Goal: Transaction & Acquisition: Purchase product/service

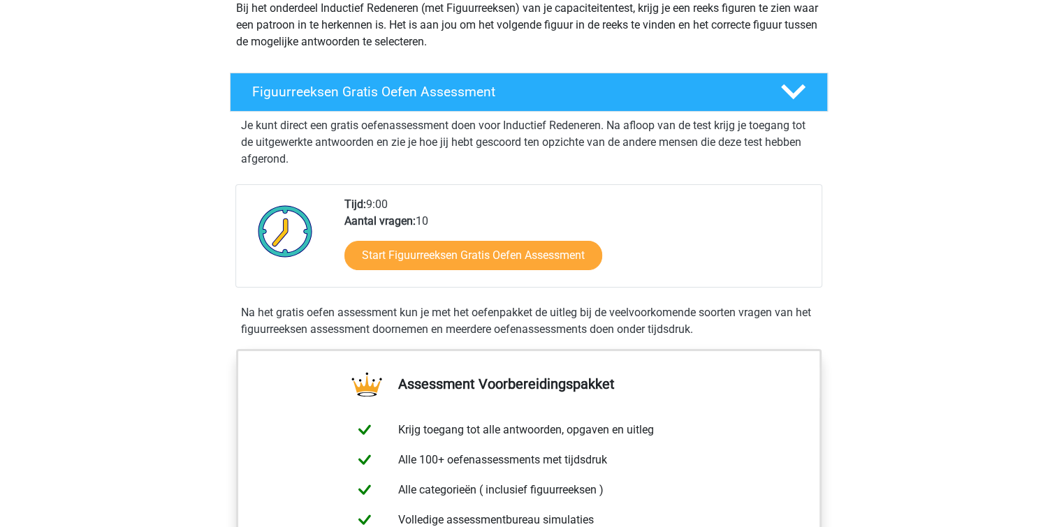
scroll to position [210, 0]
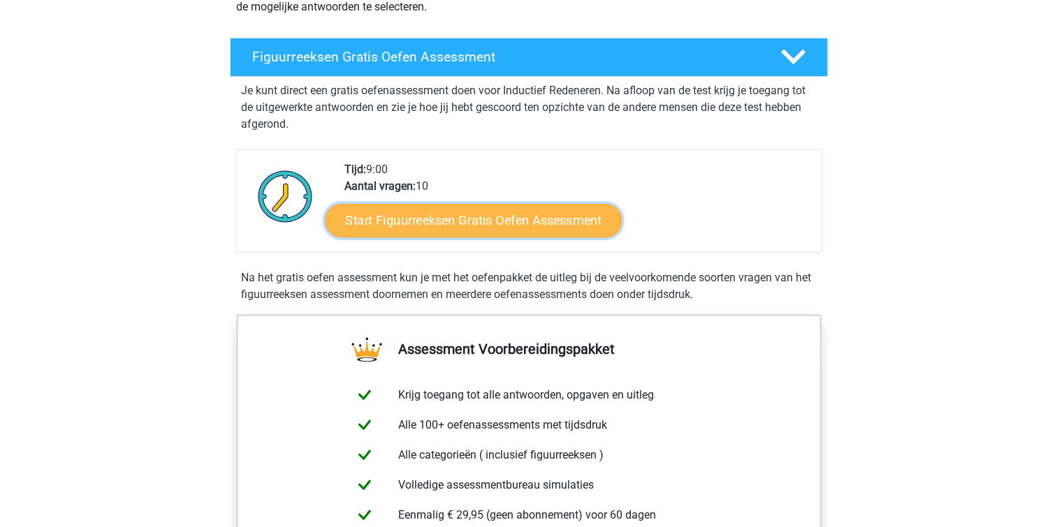
click at [449, 219] on link "Start Figuurreeksen Gratis Oefen Assessment" at bounding box center [473, 220] width 296 height 34
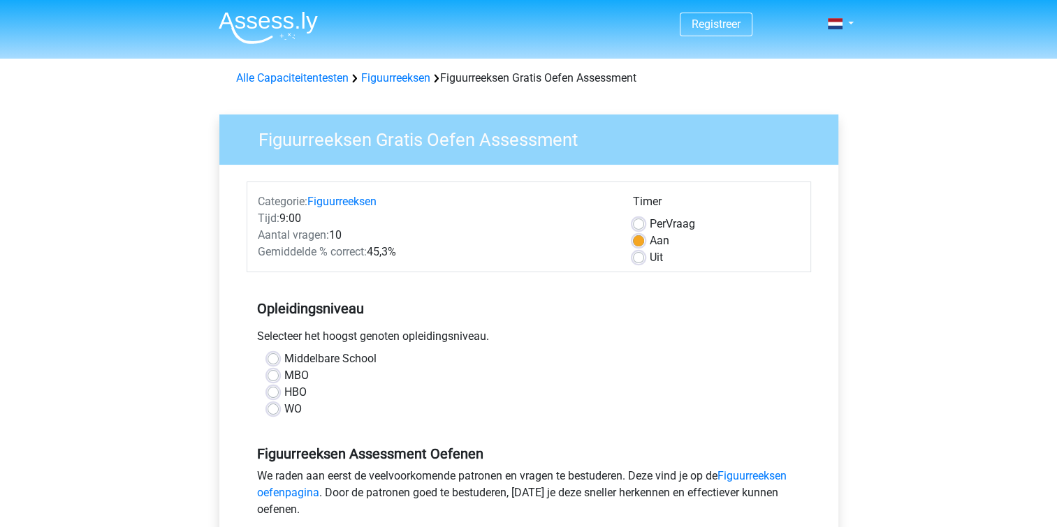
click at [284, 392] on label "HBO" at bounding box center [295, 392] width 22 height 17
click at [272, 392] on input "HBO" at bounding box center [273, 391] width 11 height 14
radio input "true"
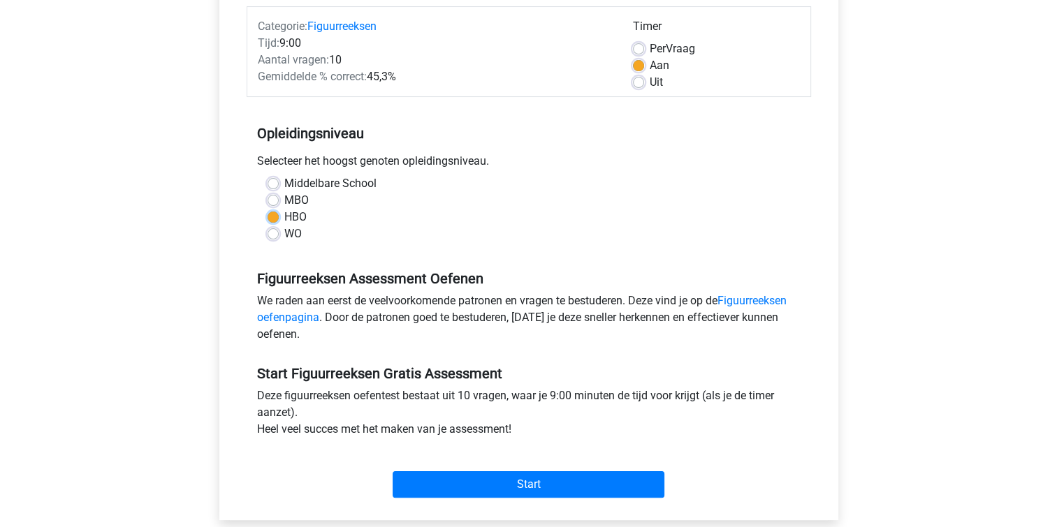
scroll to position [349, 0]
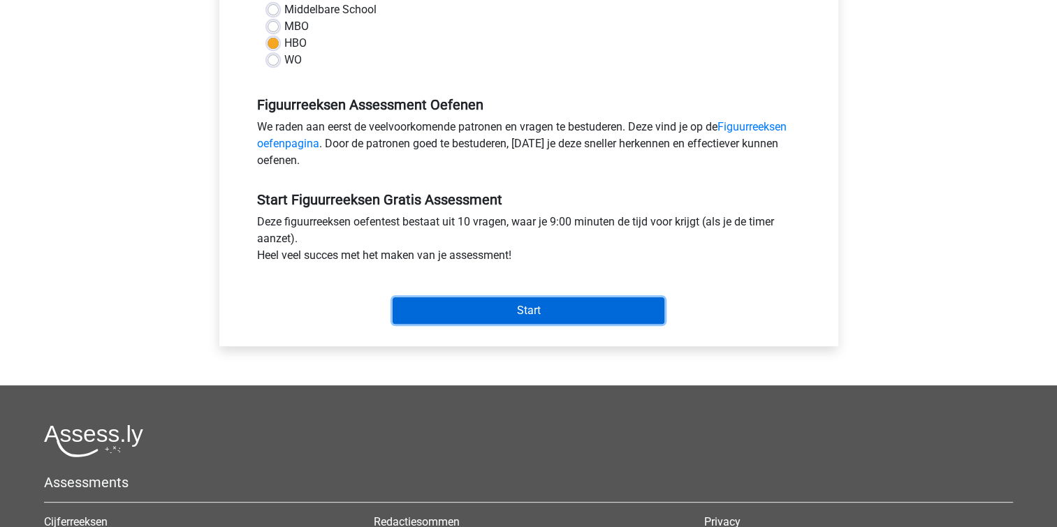
click at [525, 312] on input "Start" at bounding box center [529, 311] width 272 height 27
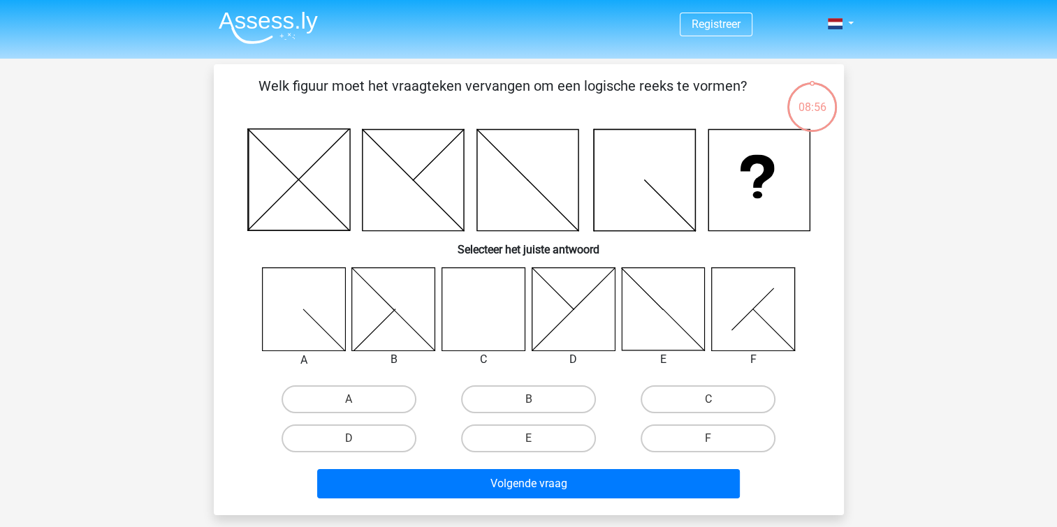
click at [469, 310] on icon at bounding box center [483, 309] width 83 height 83
click at [668, 401] on label "C" at bounding box center [708, 400] width 135 height 28
click at [708, 401] on input "C" at bounding box center [712, 404] width 9 height 9
radio input "true"
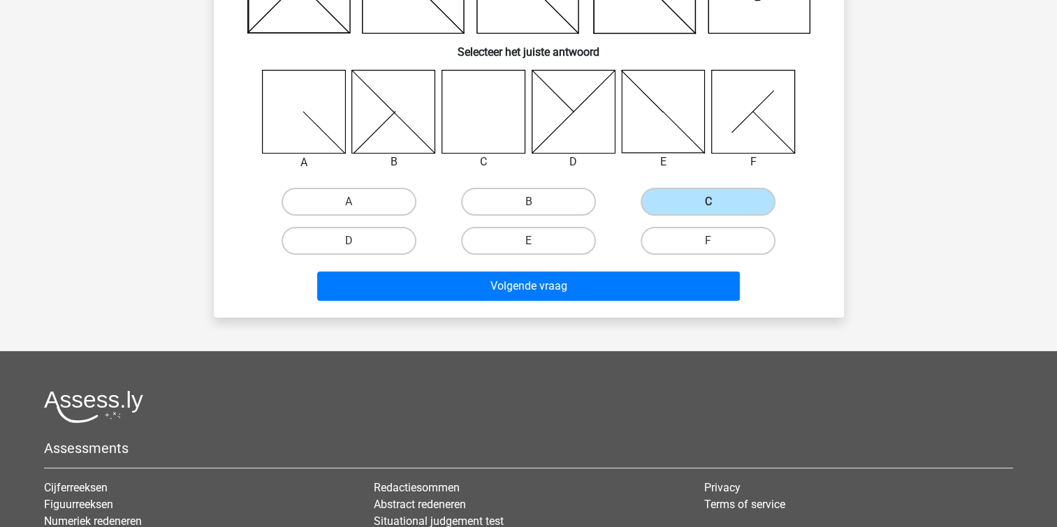
scroll to position [210, 0]
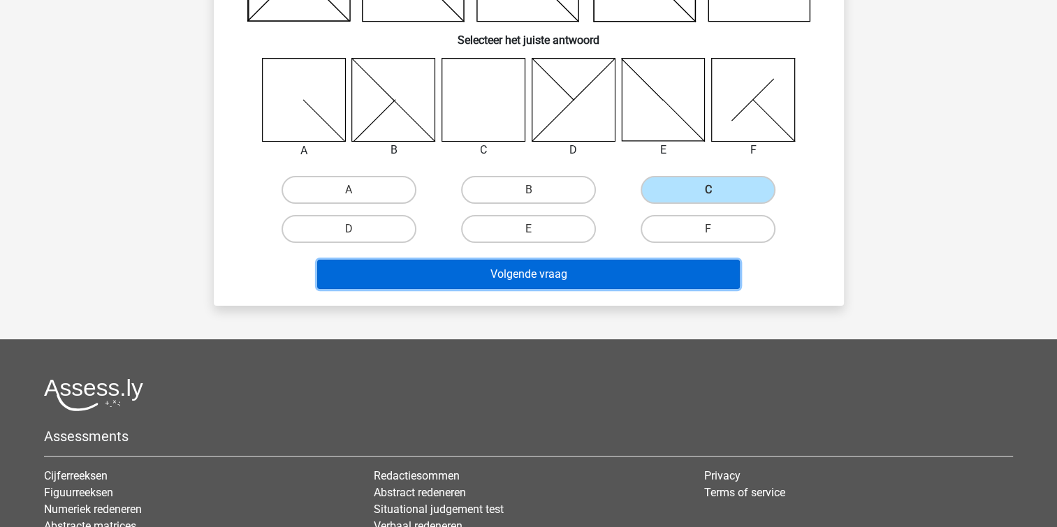
click at [545, 267] on button "Volgende vraag" at bounding box center [528, 274] width 423 height 29
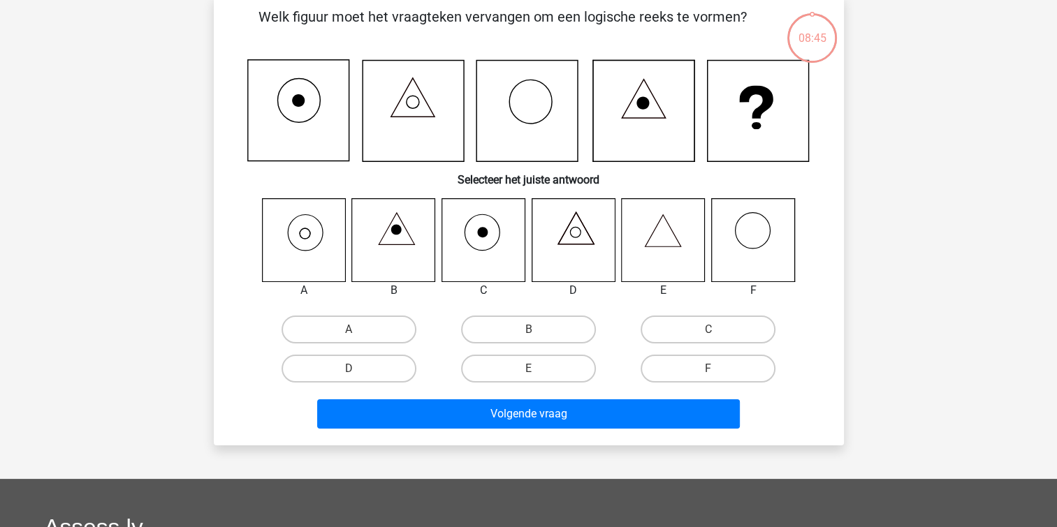
scroll to position [64, 0]
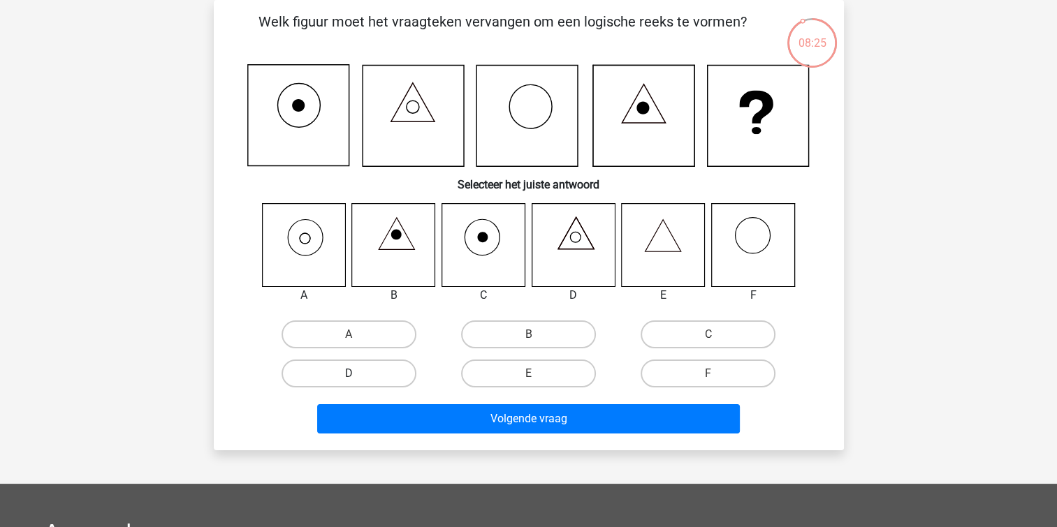
click at [372, 369] on label "D" at bounding box center [349, 374] width 135 height 28
click at [358, 374] on input "D" at bounding box center [353, 378] width 9 height 9
radio input "true"
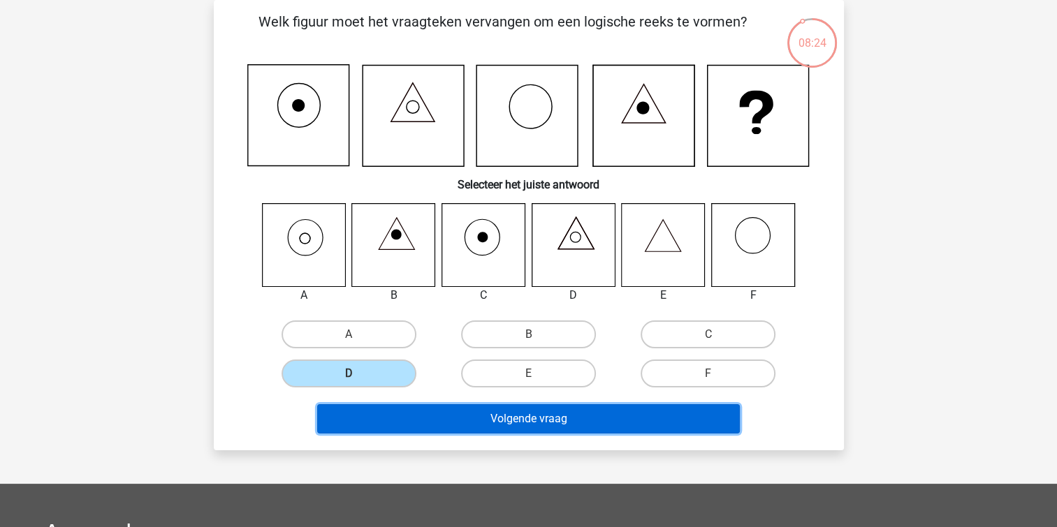
click at [539, 419] on button "Volgende vraag" at bounding box center [528, 419] width 423 height 29
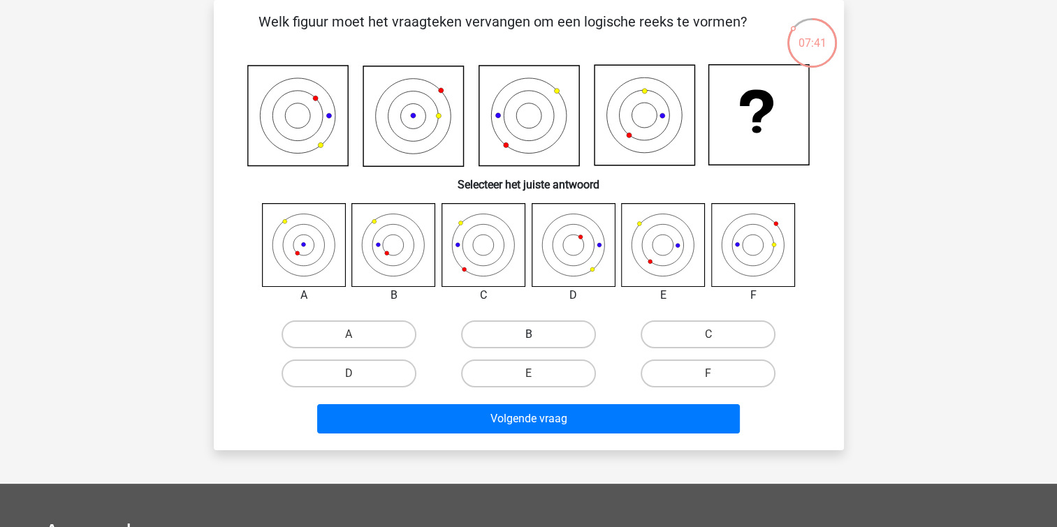
click at [516, 330] on label "B" at bounding box center [528, 335] width 135 height 28
click at [528, 335] on input "B" at bounding box center [532, 339] width 9 height 9
radio input "true"
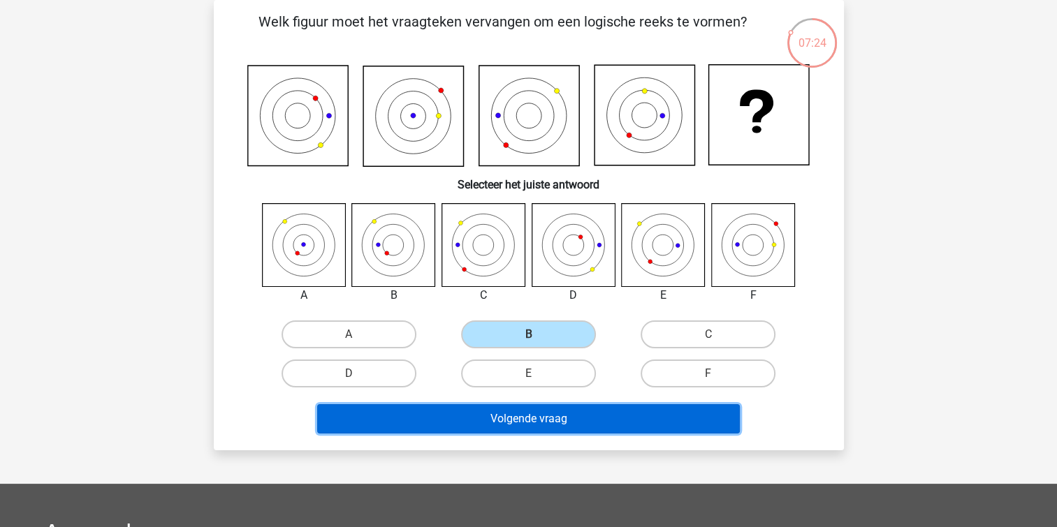
click at [576, 418] on button "Volgende vraag" at bounding box center [528, 419] width 423 height 29
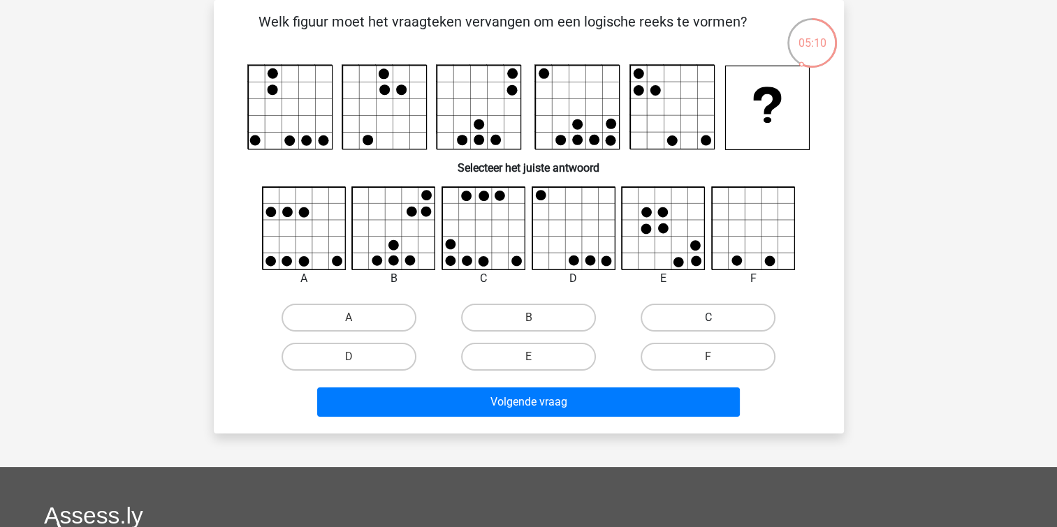
click at [736, 312] on label "C" at bounding box center [708, 318] width 135 height 28
click at [717, 318] on input "C" at bounding box center [712, 322] width 9 height 9
radio input "true"
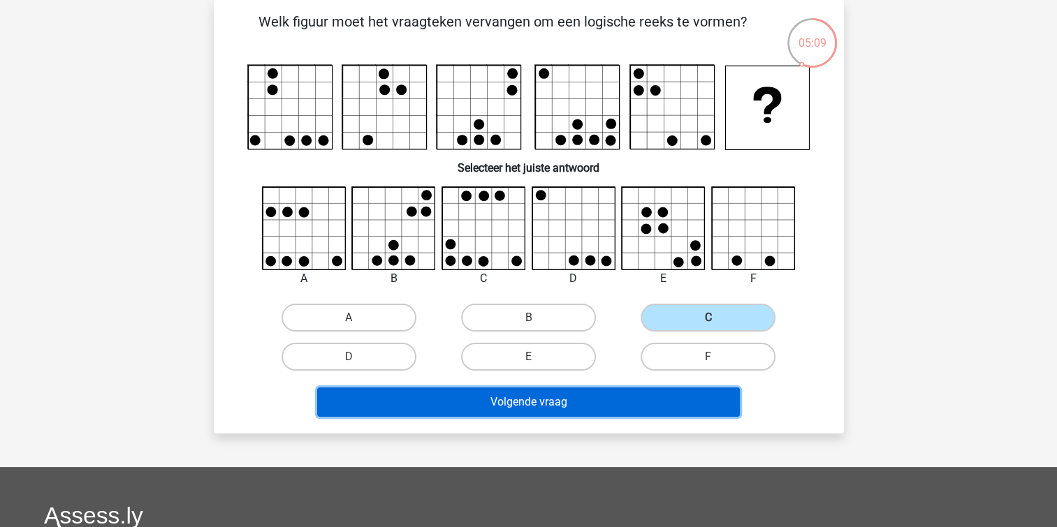
click at [517, 408] on button "Volgende vraag" at bounding box center [528, 402] width 423 height 29
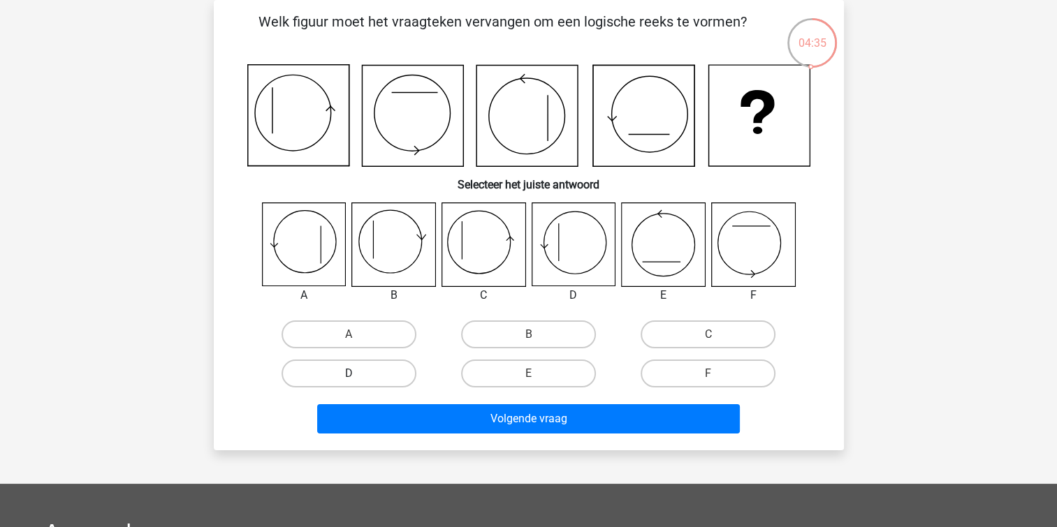
click at [359, 373] on label "D" at bounding box center [349, 374] width 135 height 28
click at [358, 374] on input "D" at bounding box center [353, 378] width 9 height 9
radio input "true"
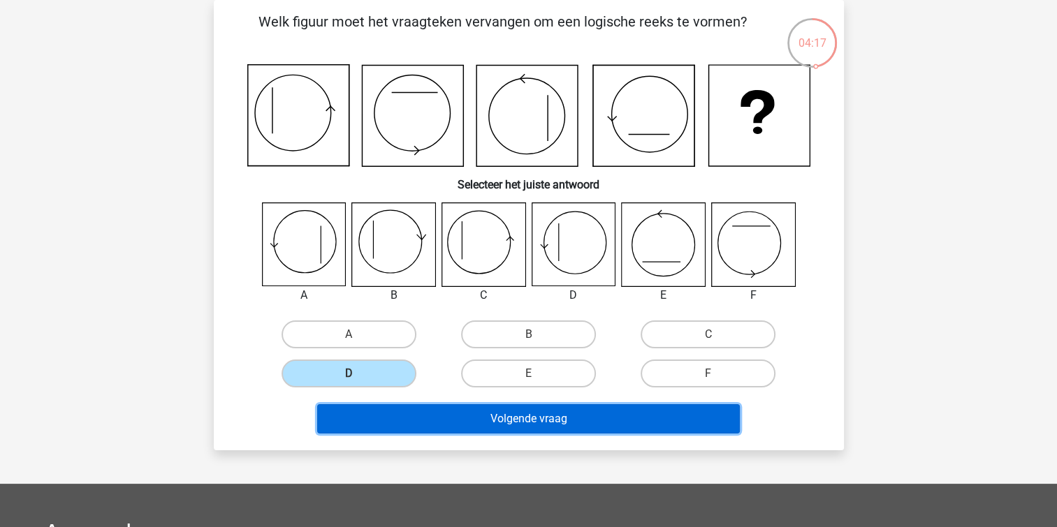
click at [539, 425] on button "Volgende vraag" at bounding box center [528, 419] width 423 height 29
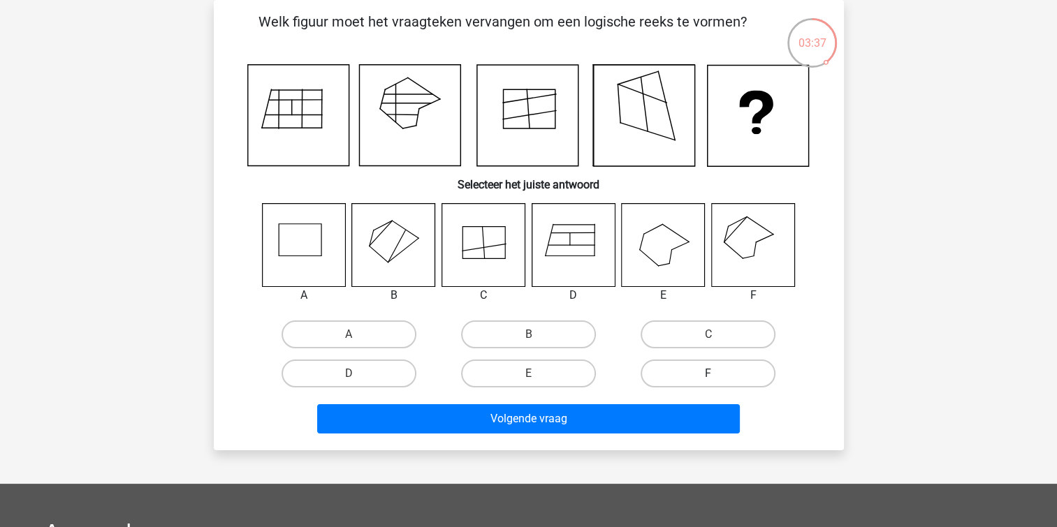
click at [689, 372] on label "F" at bounding box center [708, 374] width 135 height 28
click at [708, 374] on input "F" at bounding box center [712, 378] width 9 height 9
radio input "true"
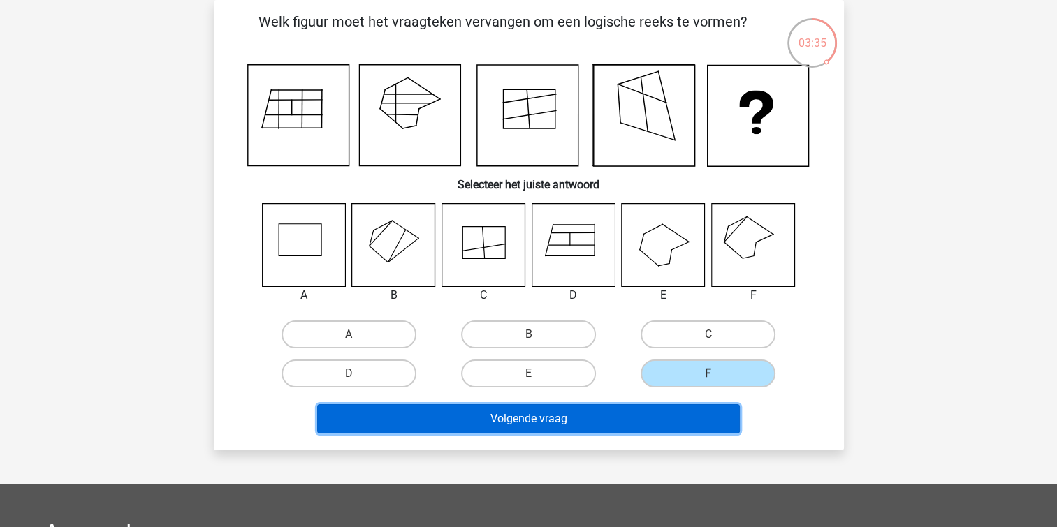
click at [466, 423] on button "Volgende vraag" at bounding box center [528, 419] width 423 height 29
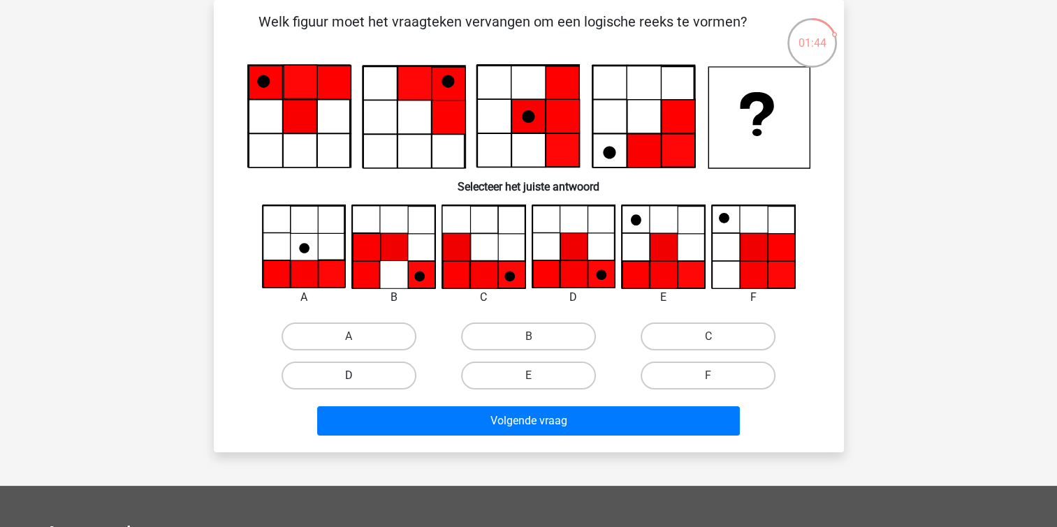
click at [341, 377] on label "D" at bounding box center [349, 376] width 135 height 28
click at [349, 377] on input "D" at bounding box center [353, 380] width 9 height 9
radio input "true"
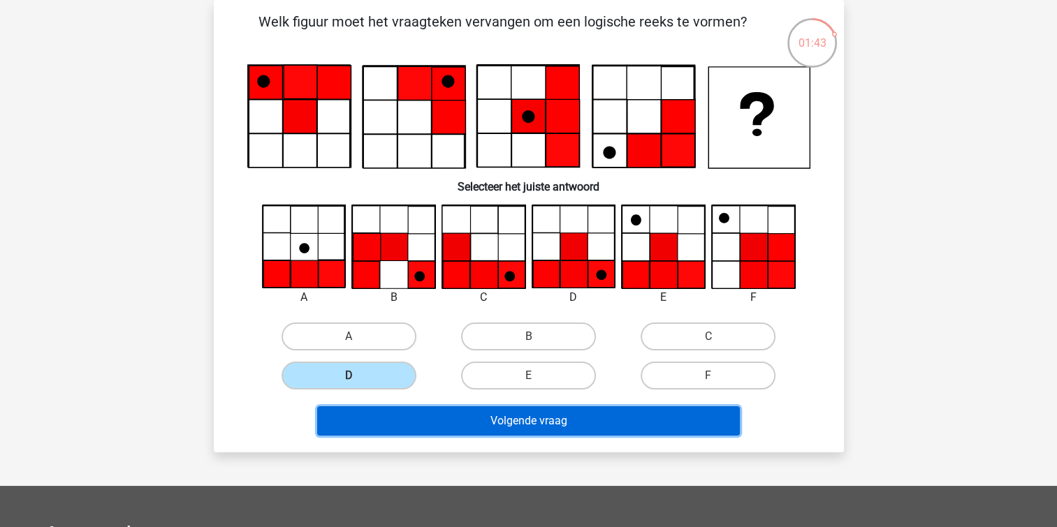
click at [527, 425] on button "Volgende vraag" at bounding box center [528, 421] width 423 height 29
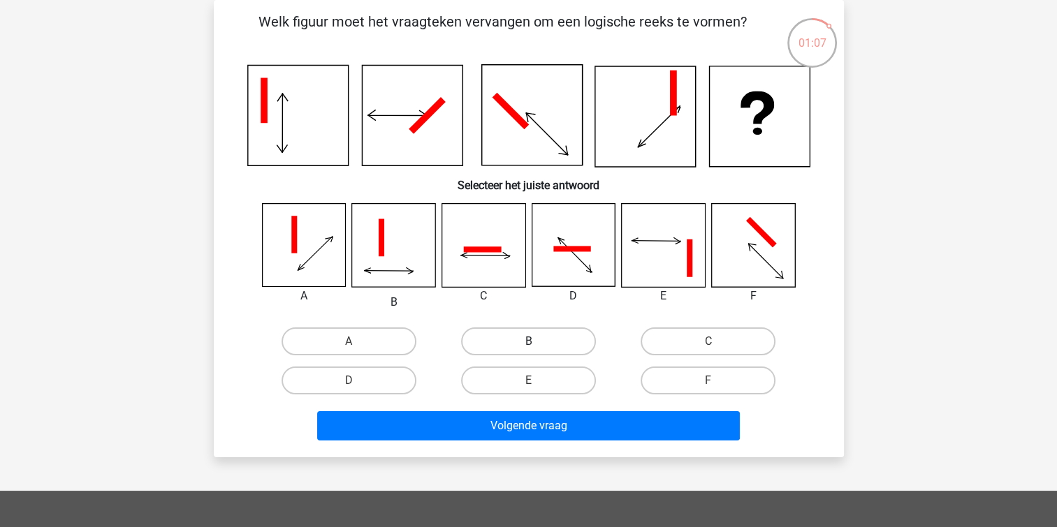
click at [540, 338] on label "B" at bounding box center [528, 342] width 135 height 28
click at [537, 342] on input "B" at bounding box center [532, 346] width 9 height 9
radio input "true"
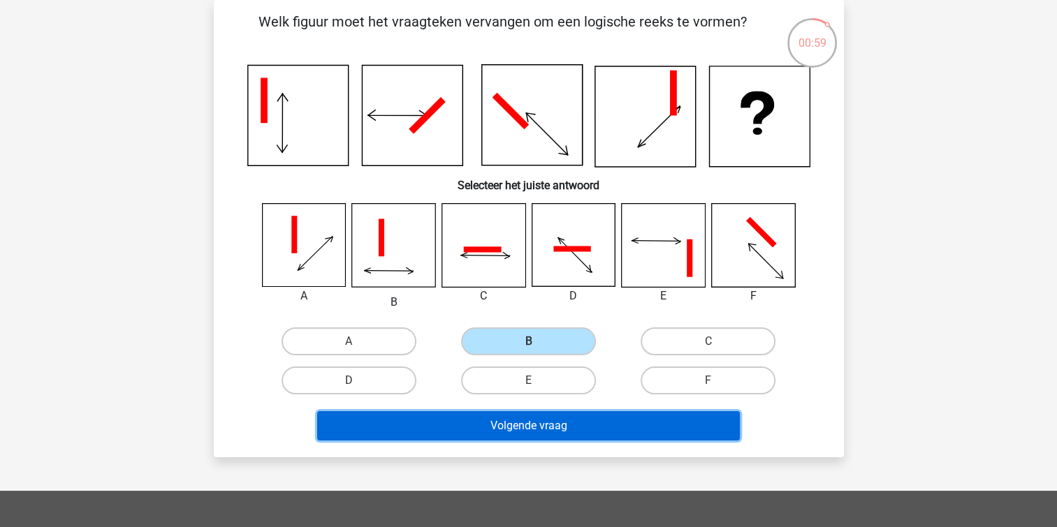
click at [497, 428] on button "Volgende vraag" at bounding box center [528, 425] width 423 height 29
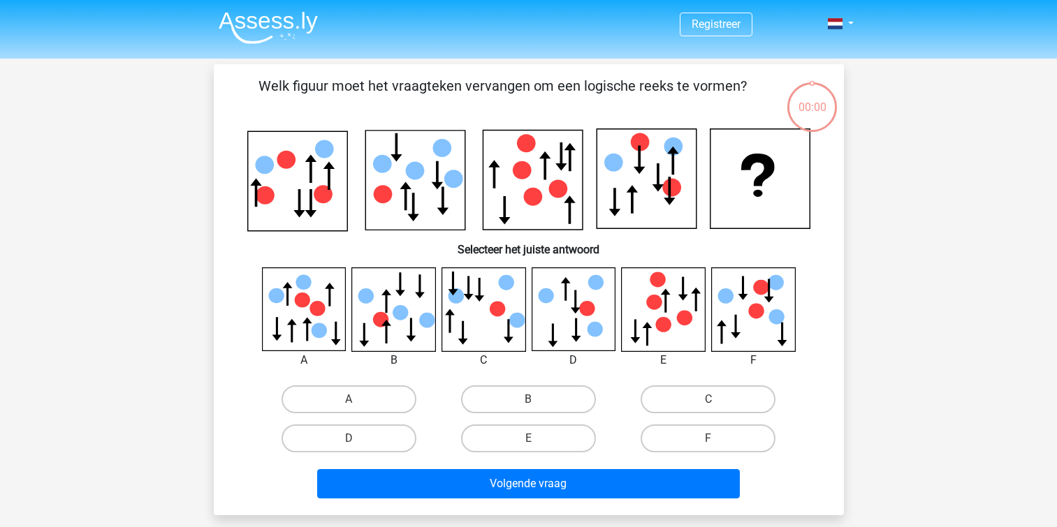
scroll to position [64, 0]
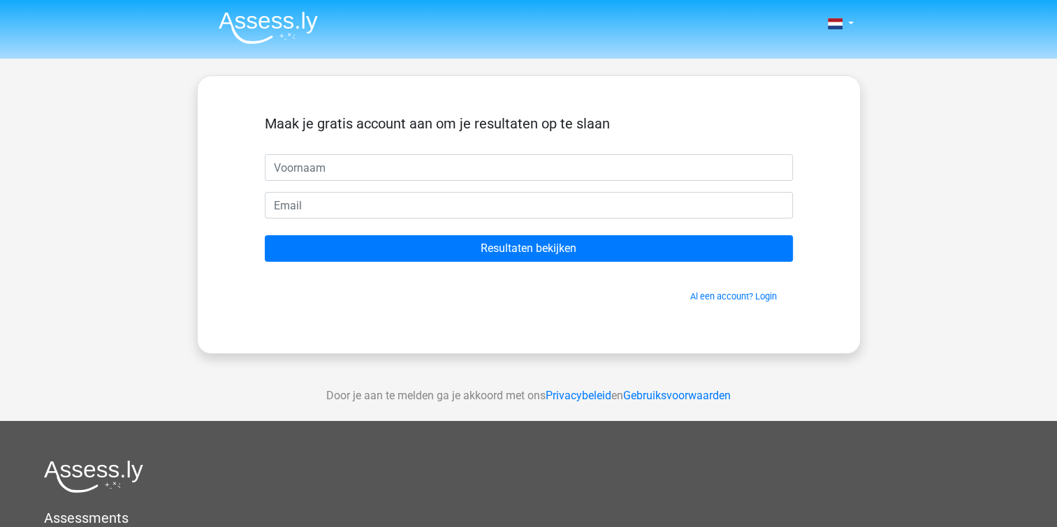
click at [335, 173] on input "text" at bounding box center [529, 167] width 528 height 27
drag, startPoint x: 335, startPoint y: 163, endPoint x: 292, endPoint y: 171, distance: 44.0
click at [292, 171] on input "text" at bounding box center [529, 167] width 528 height 27
type input "helena"
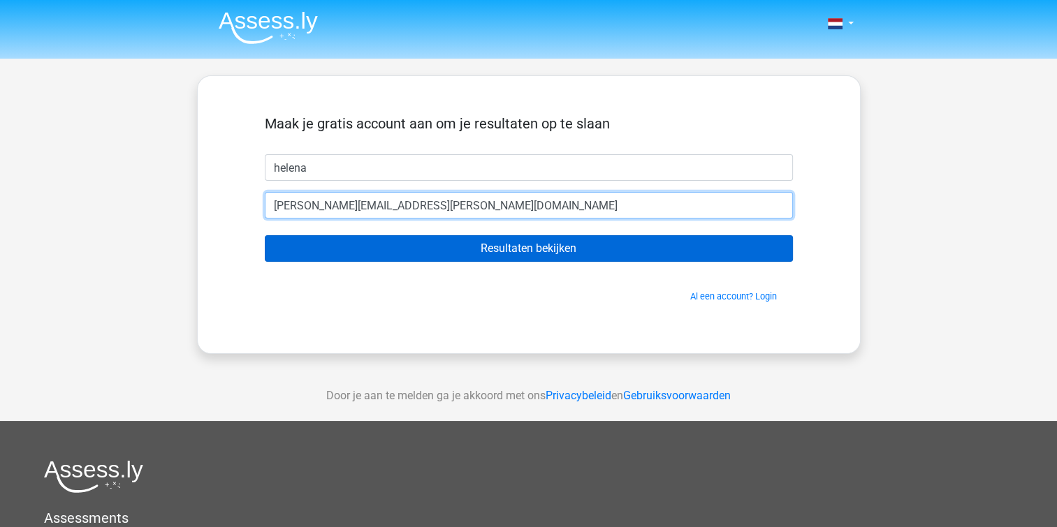
type input "[PERSON_NAME][EMAIL_ADDRESS][PERSON_NAME][DOMAIN_NAME]"
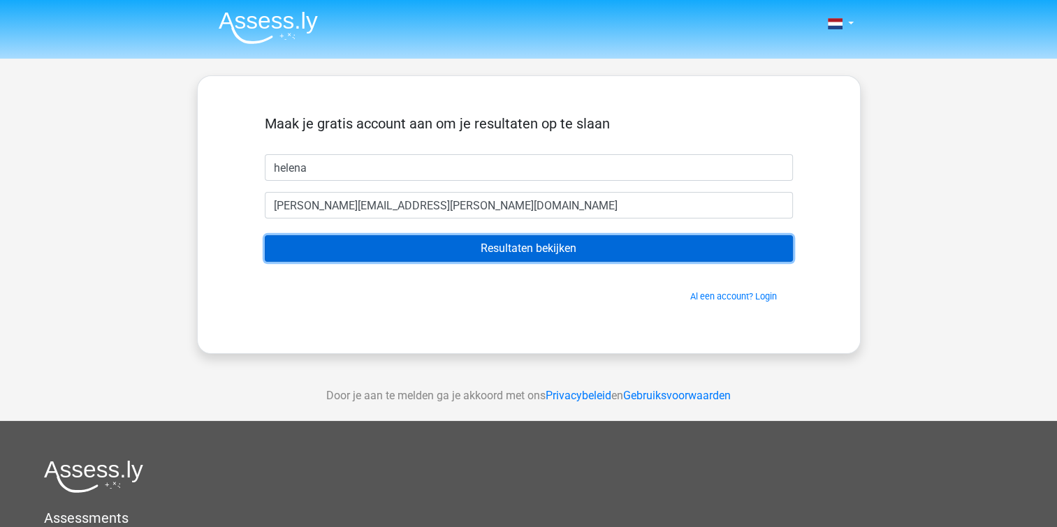
click at [574, 247] on input "Resultaten bekijken" at bounding box center [529, 248] width 528 height 27
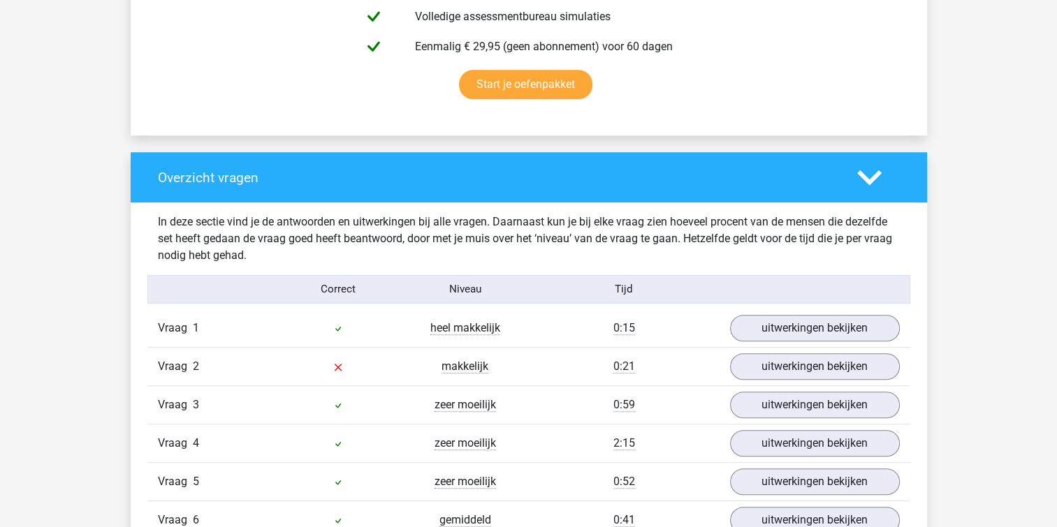
scroll to position [908, 0]
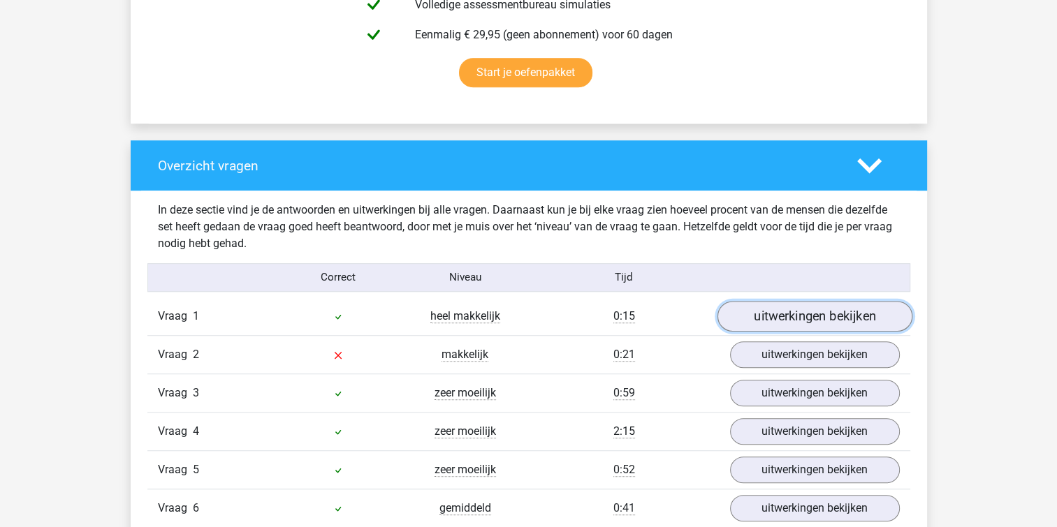
click at [834, 314] on link "uitwerkingen bekijken" at bounding box center [814, 316] width 195 height 31
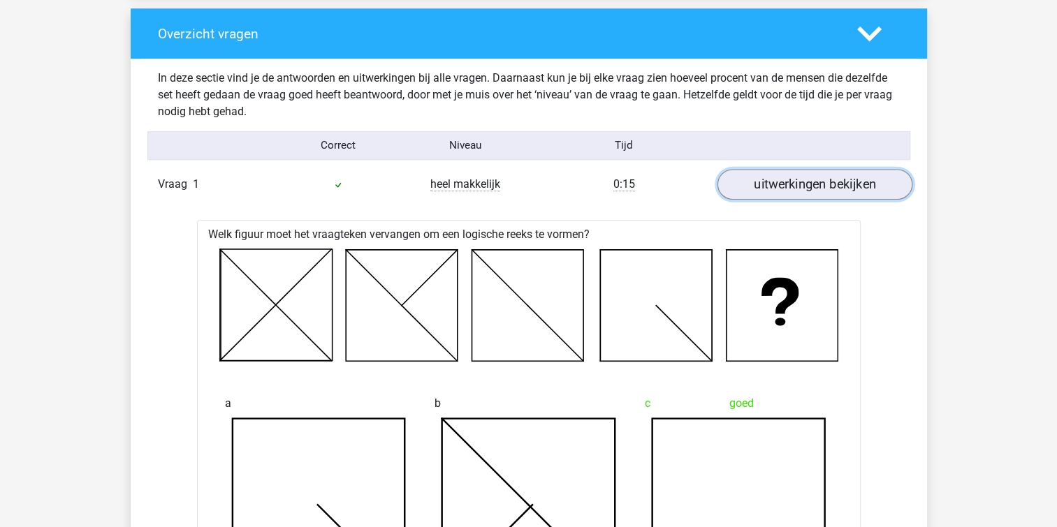
scroll to position [1118, 0]
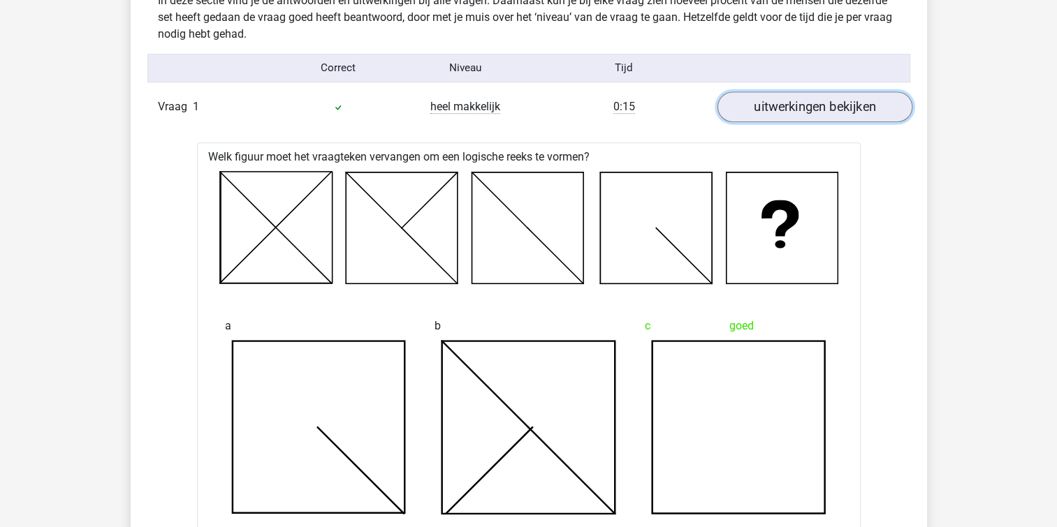
click at [842, 115] on link "uitwerkingen bekijken" at bounding box center [814, 107] width 195 height 31
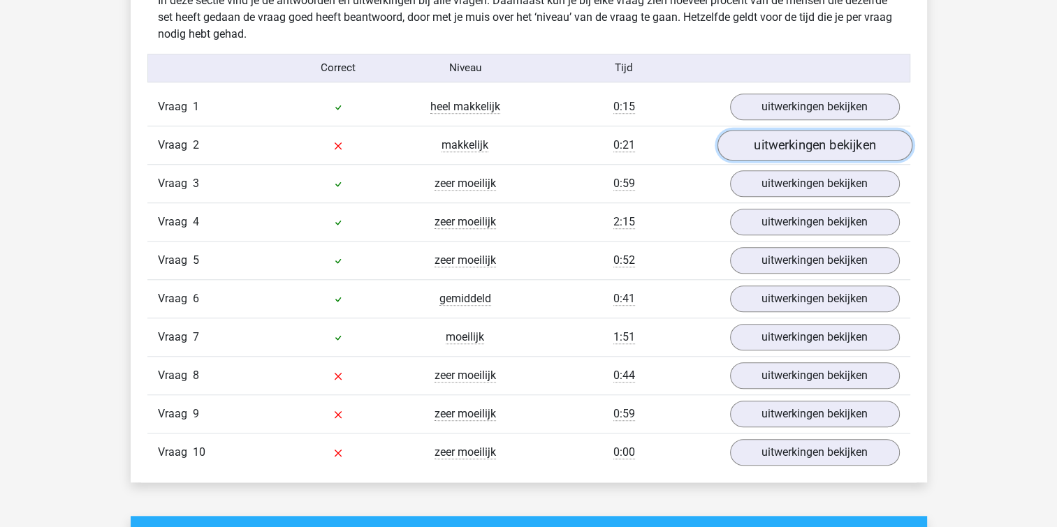
click at [755, 149] on link "uitwerkingen bekijken" at bounding box center [814, 145] width 195 height 31
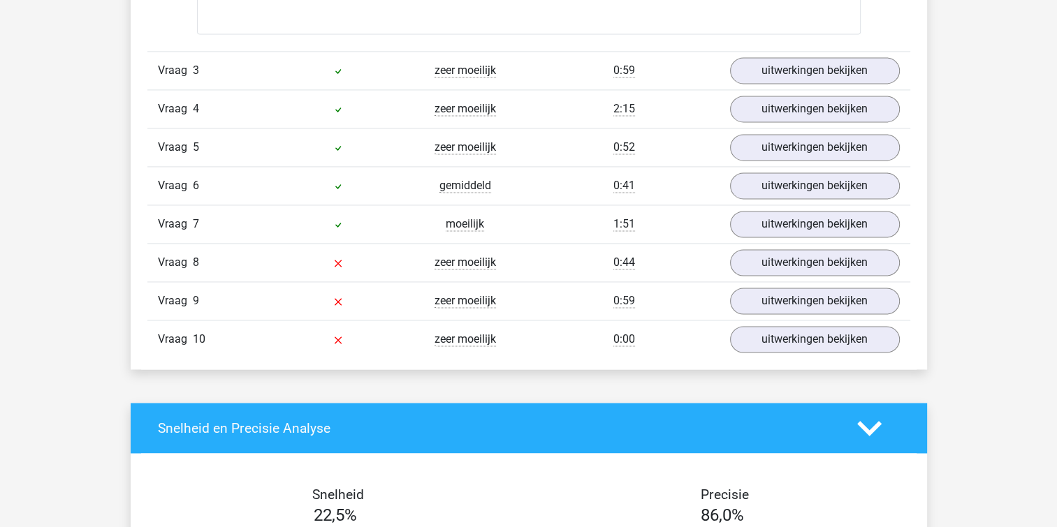
scroll to position [2096, 0]
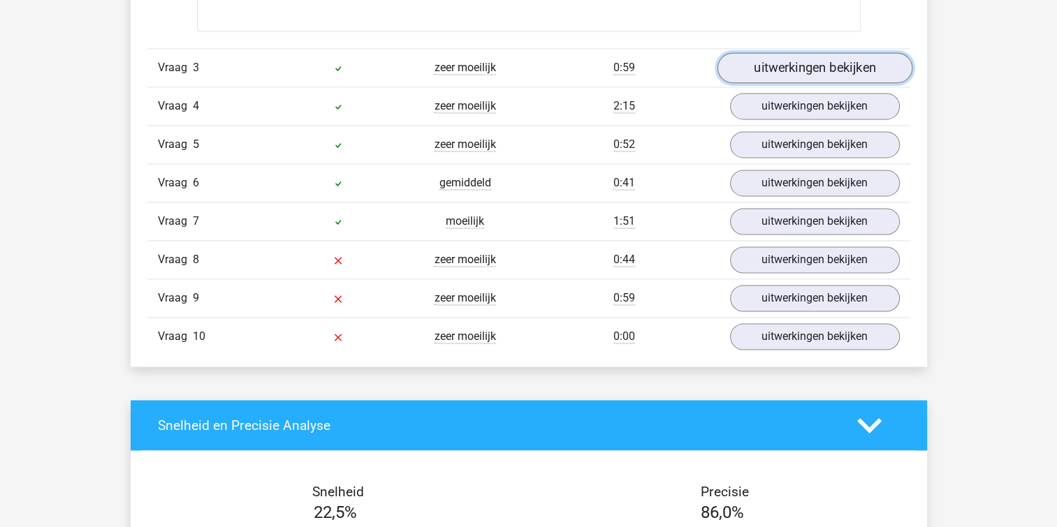
click at [819, 67] on link "uitwerkingen bekijken" at bounding box center [814, 67] width 195 height 31
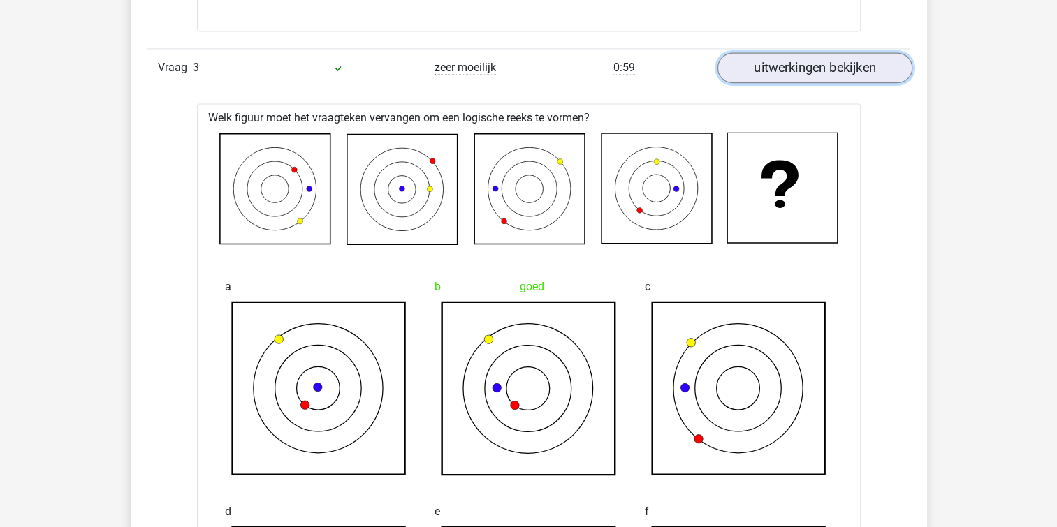
click at [819, 67] on link "uitwerkingen bekijken" at bounding box center [814, 67] width 195 height 31
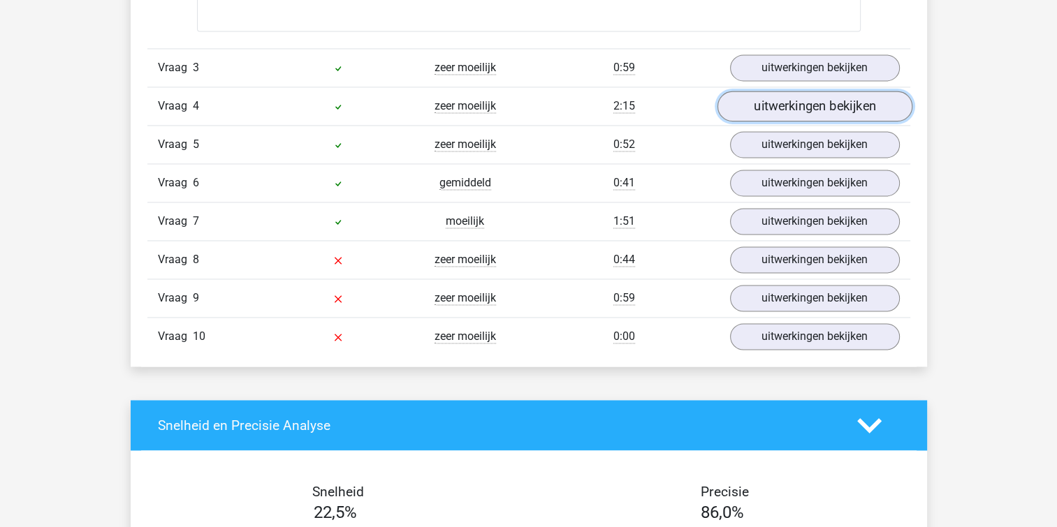
click at [809, 106] on link "uitwerkingen bekijken" at bounding box center [814, 106] width 195 height 31
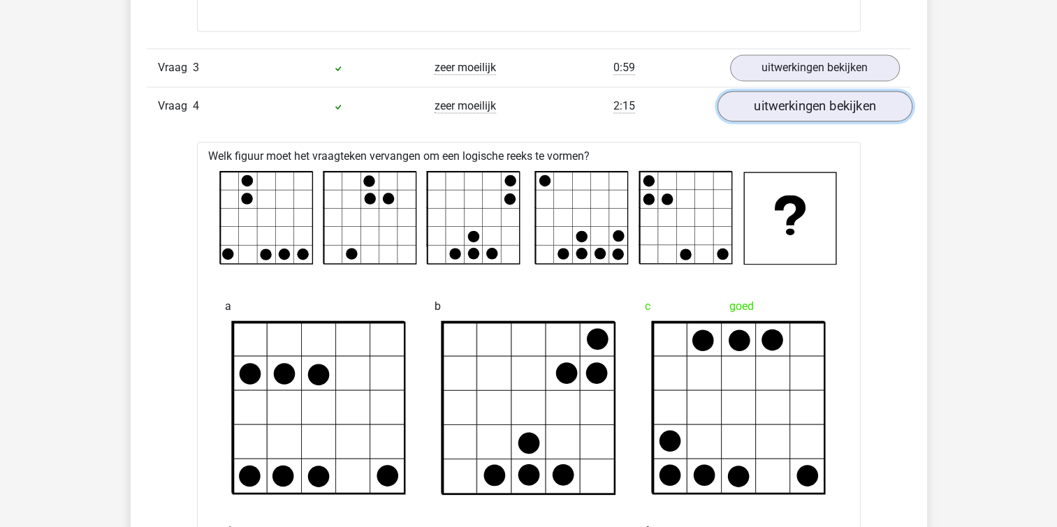
click at [809, 106] on link "uitwerkingen bekijken" at bounding box center [814, 106] width 195 height 31
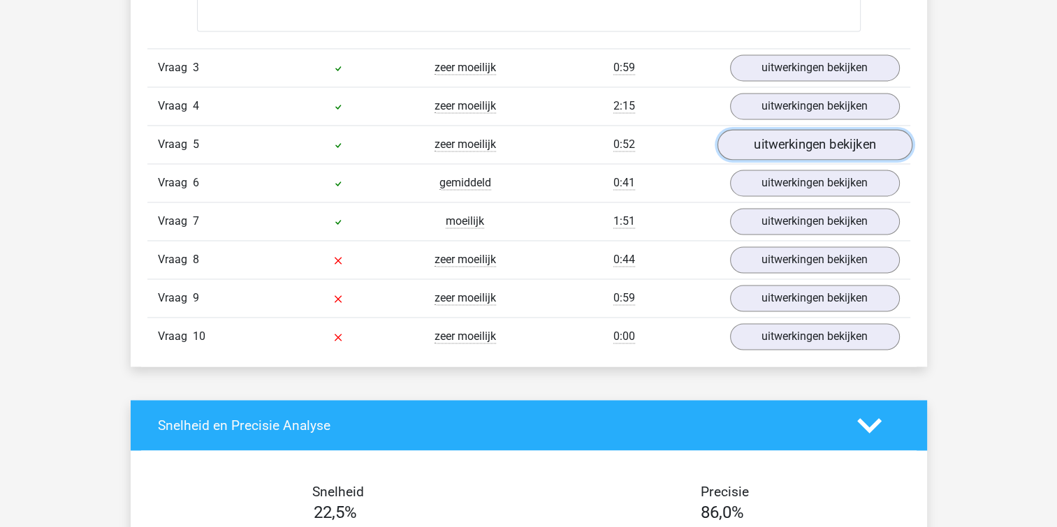
click at [792, 141] on link "uitwerkingen bekijken" at bounding box center [814, 144] width 195 height 31
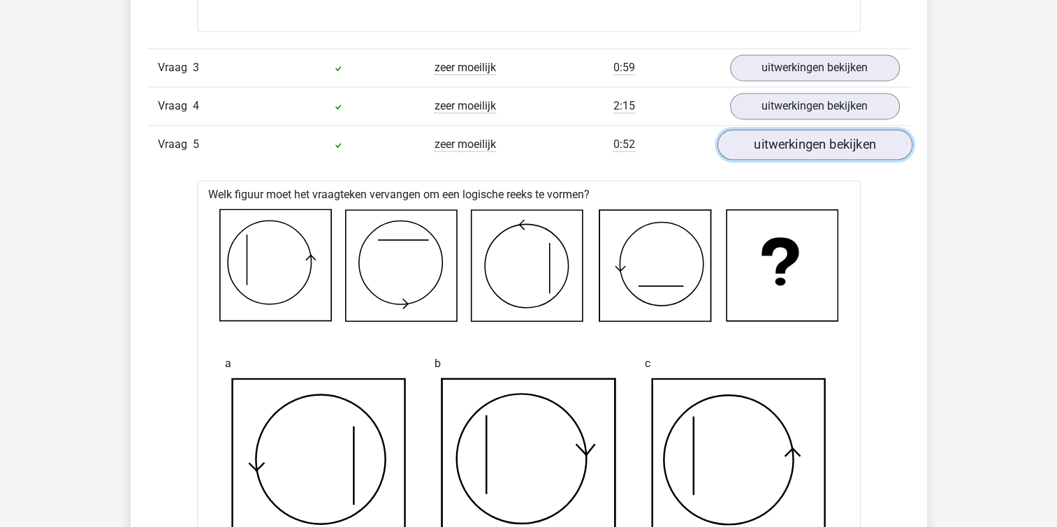
click at [792, 141] on link "uitwerkingen bekijken" at bounding box center [814, 144] width 195 height 31
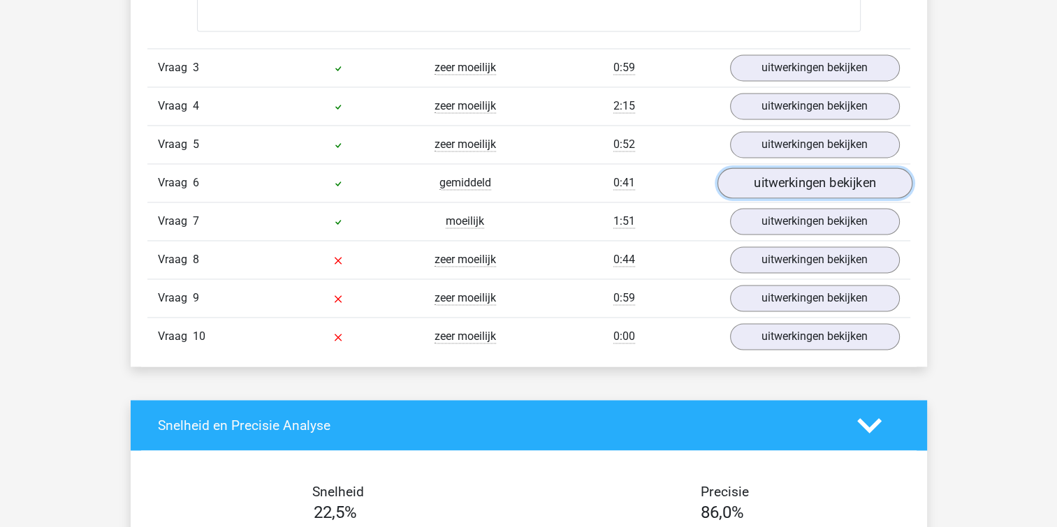
click at [797, 173] on link "uitwerkingen bekijken" at bounding box center [814, 183] width 195 height 31
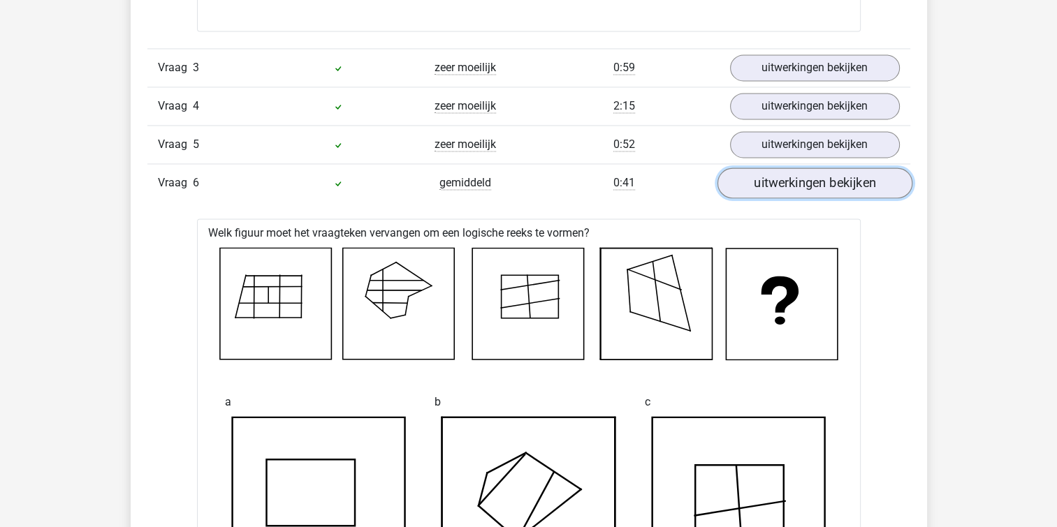
click at [797, 173] on link "uitwerkingen bekijken" at bounding box center [814, 183] width 195 height 31
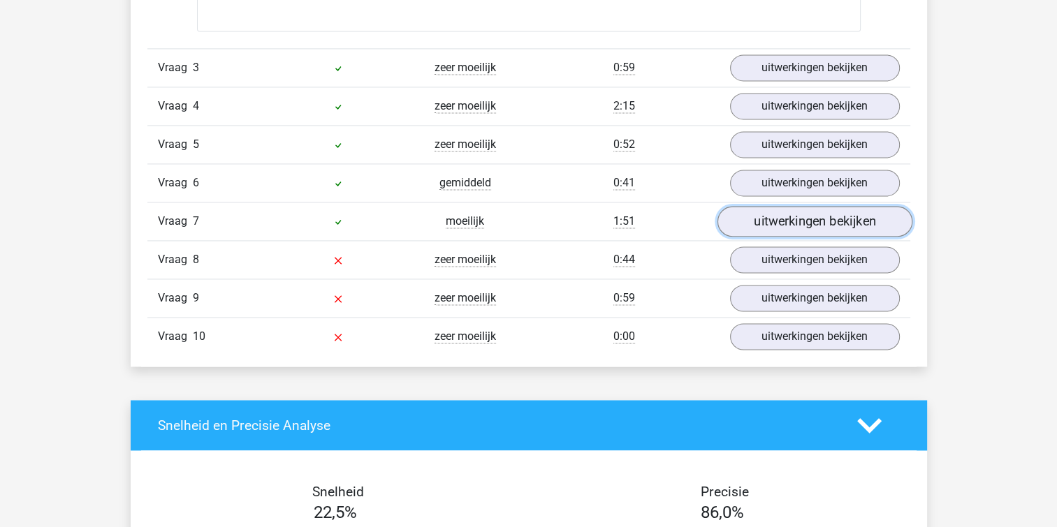
click at [807, 215] on link "uitwerkingen bekijken" at bounding box center [814, 221] width 195 height 31
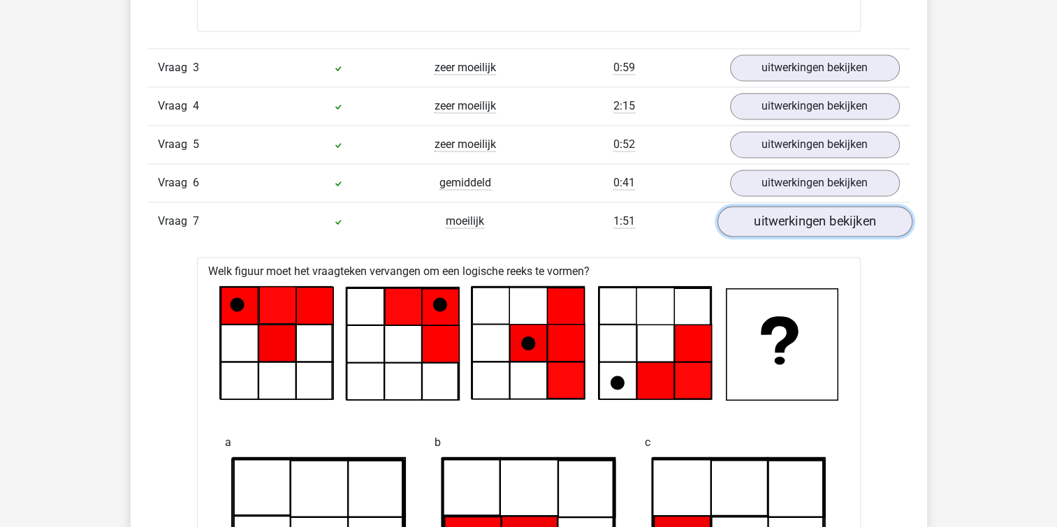
click at [807, 215] on link "uitwerkingen bekijken" at bounding box center [814, 221] width 195 height 31
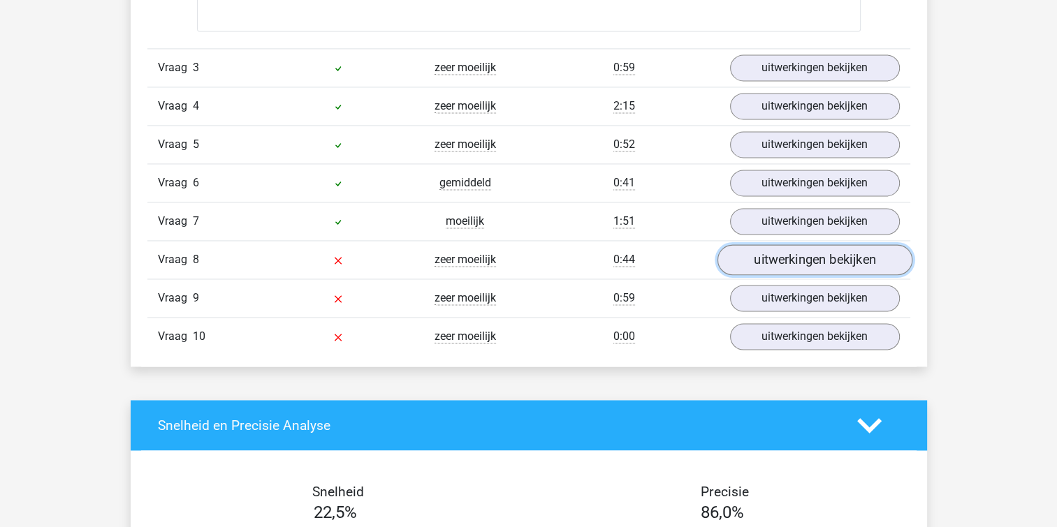
click at [810, 256] on link "uitwerkingen bekijken" at bounding box center [814, 260] width 195 height 31
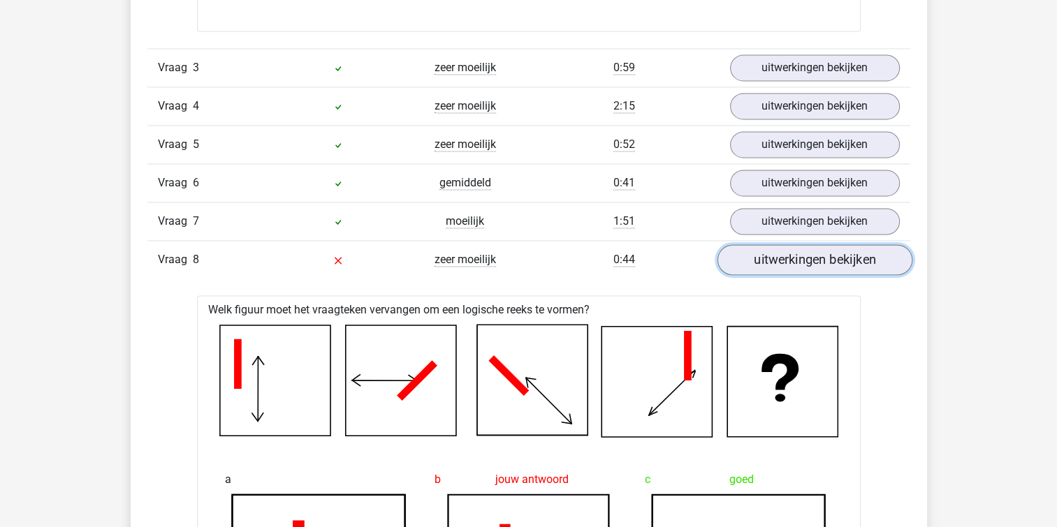
click at [800, 262] on link "uitwerkingen bekijken" at bounding box center [814, 260] width 195 height 31
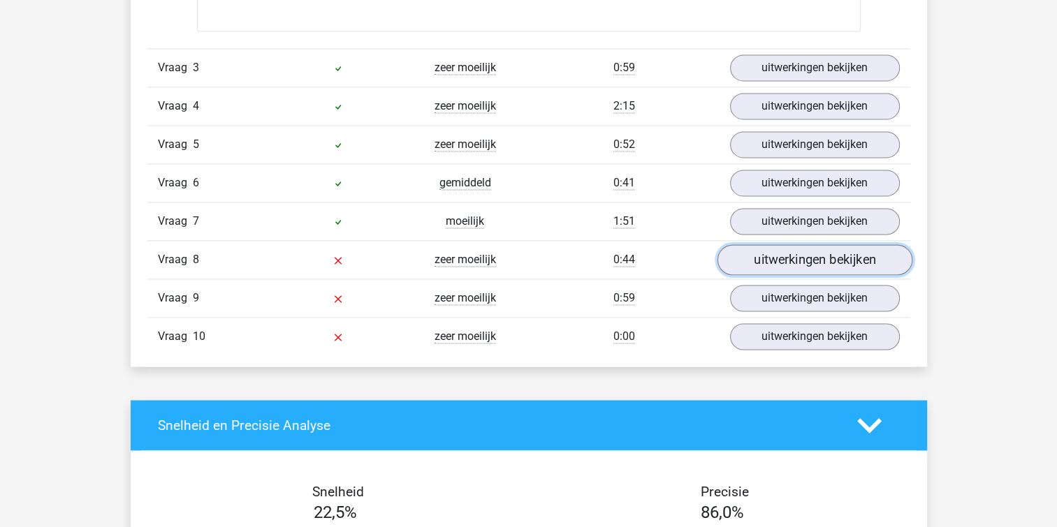
scroll to position [2166, 0]
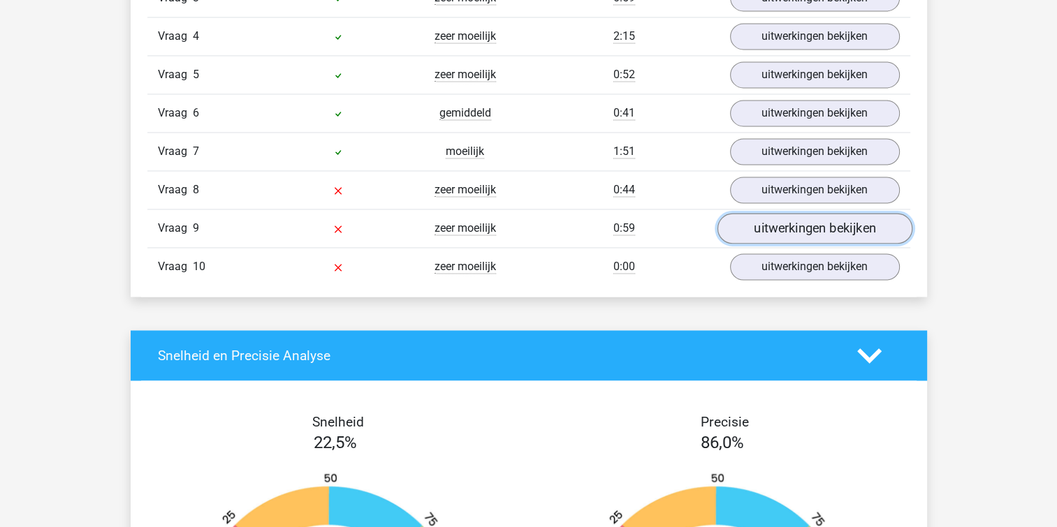
click at [791, 224] on link "uitwerkingen bekijken" at bounding box center [814, 228] width 195 height 31
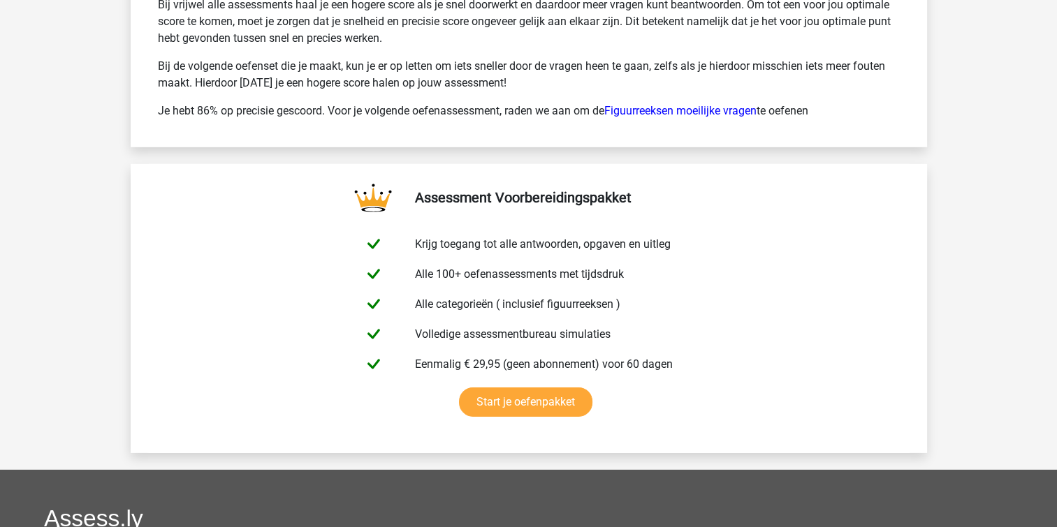
scroll to position [4332, 0]
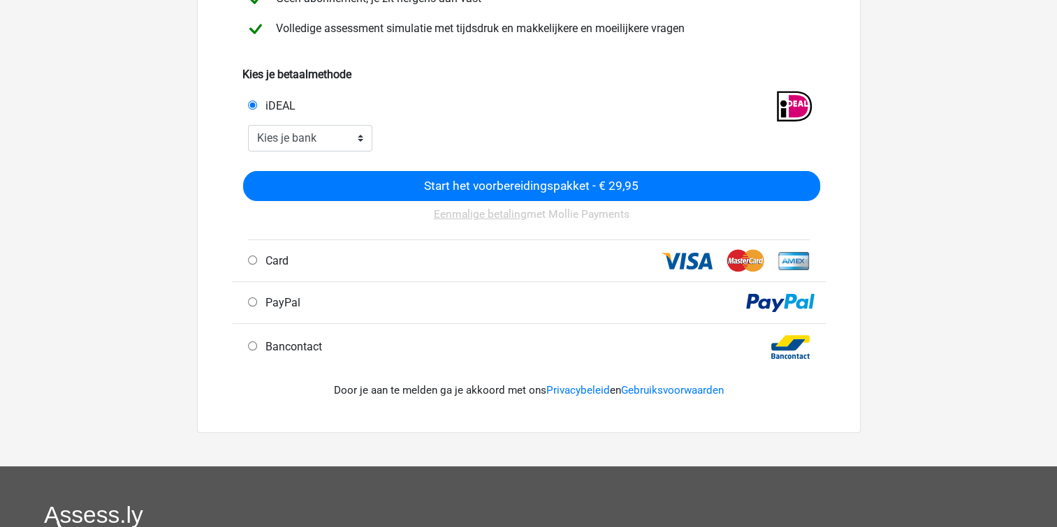
scroll to position [279, 0]
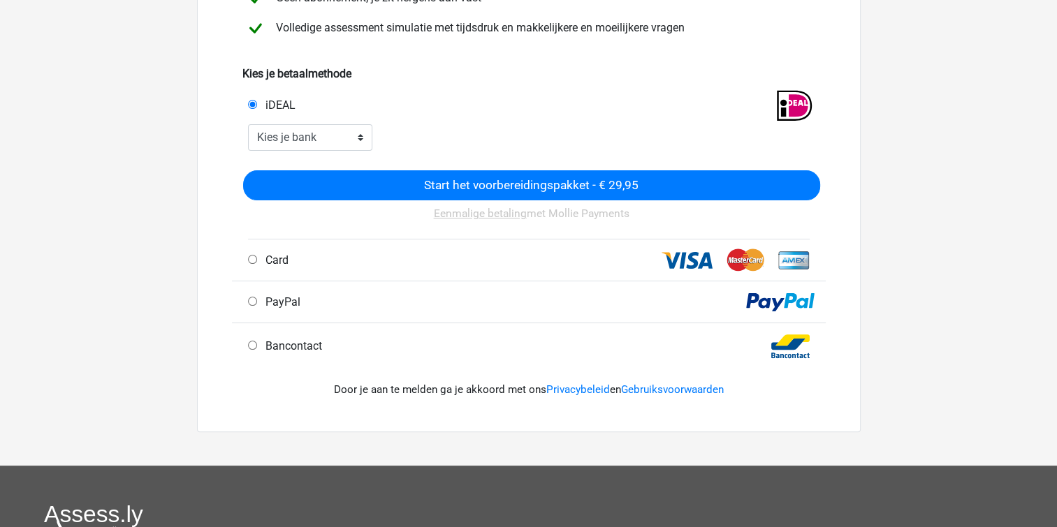
click at [310, 349] on span "Bancontact" at bounding box center [291, 346] width 62 height 13
click at [257, 349] on input "Bancontact" at bounding box center [252, 345] width 9 height 9
radio input "true"
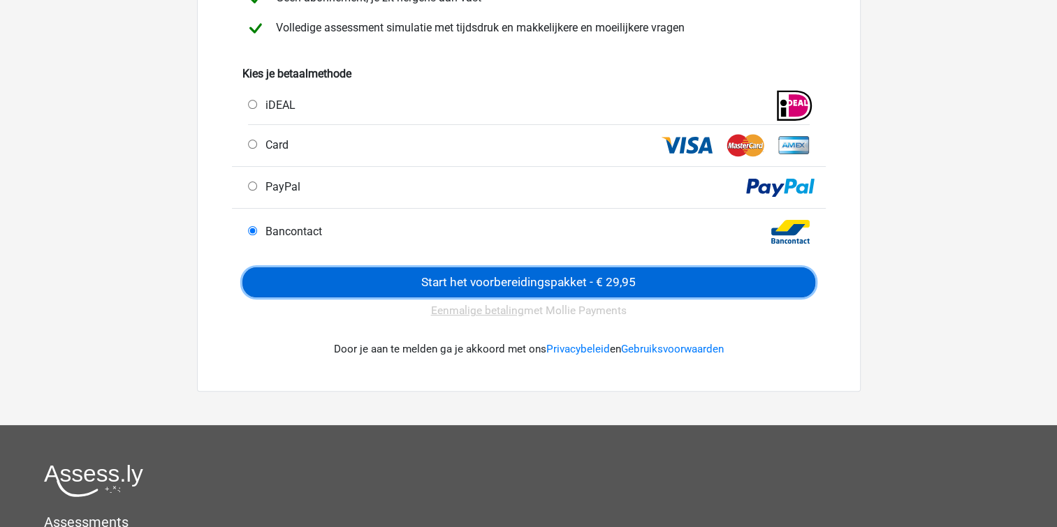
click at [525, 282] on input "Start het voorbereidingspakket - € 29,95" at bounding box center [528, 283] width 573 height 30
